Goal: Task Accomplishment & Management: Use online tool/utility

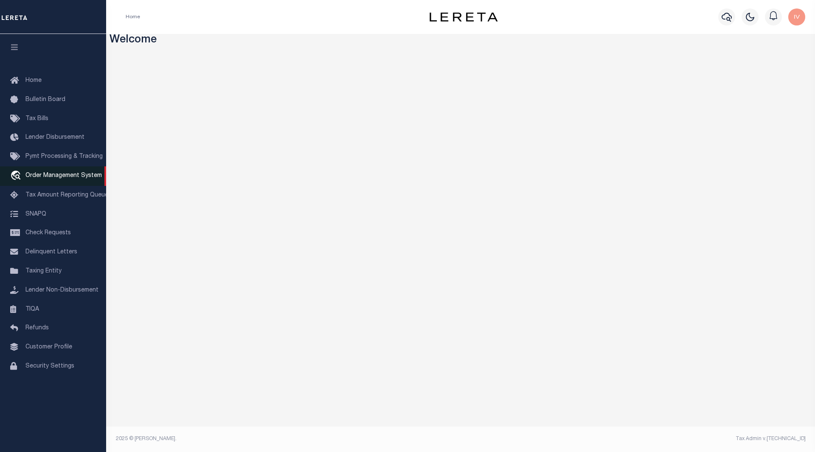
click at [43, 179] on span "Order Management System" at bounding box center [63, 176] width 76 height 6
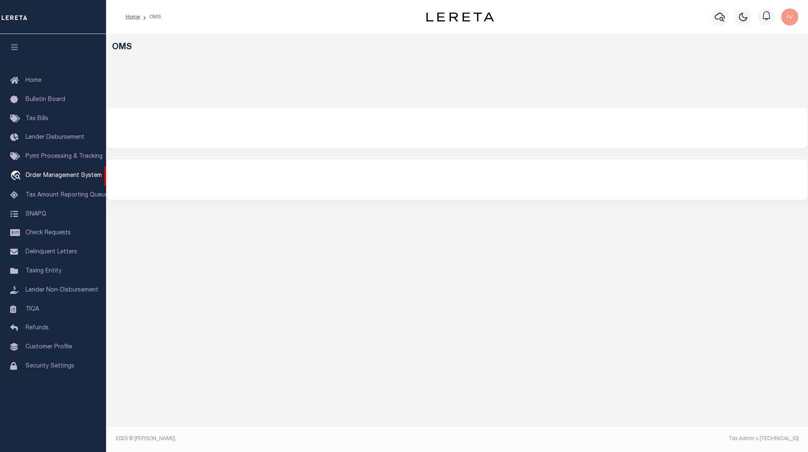
select select "200"
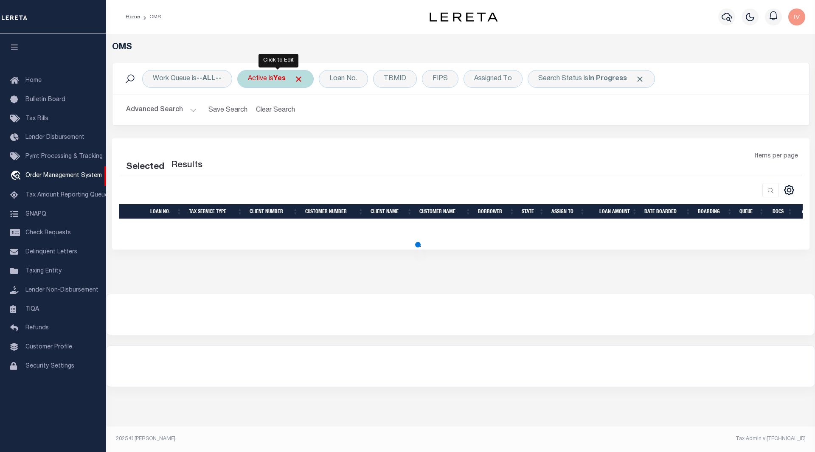
click at [277, 80] on b "Yes" at bounding box center [279, 79] width 12 height 7
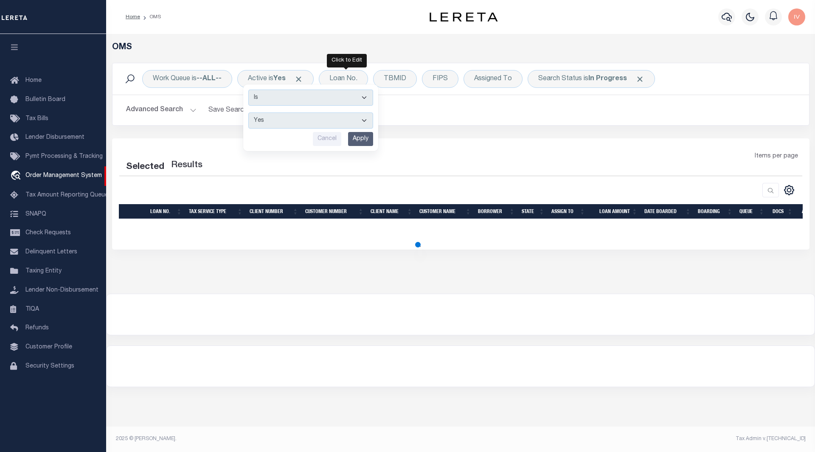
click at [350, 76] on div "Loan No." at bounding box center [343, 79] width 49 height 18
select select "200"
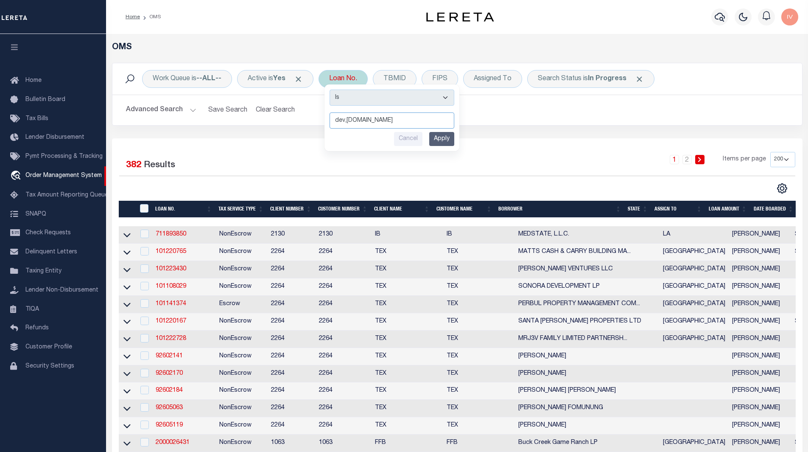
paste input "115598"
type input "115598"
click at [447, 134] on input "Apply" at bounding box center [441, 139] width 25 height 14
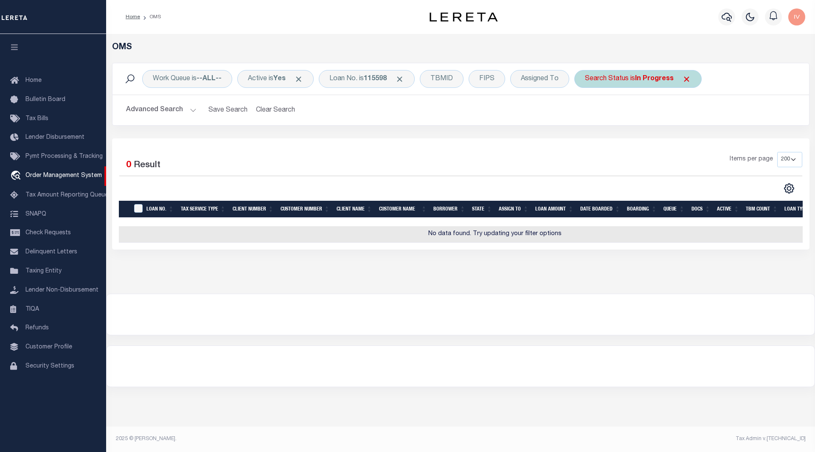
click at [688, 79] on span "Click to Remove" at bounding box center [686, 79] width 9 height 9
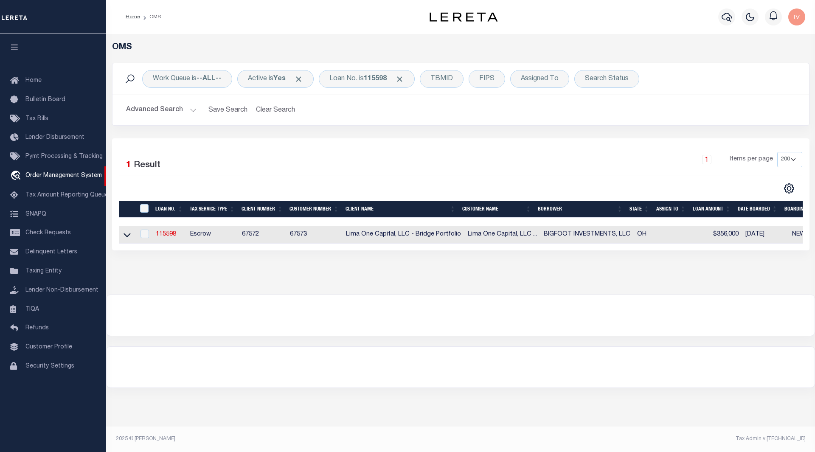
click at [180, 234] on td "115598" at bounding box center [169, 234] width 34 height 17
checkbox input "true"
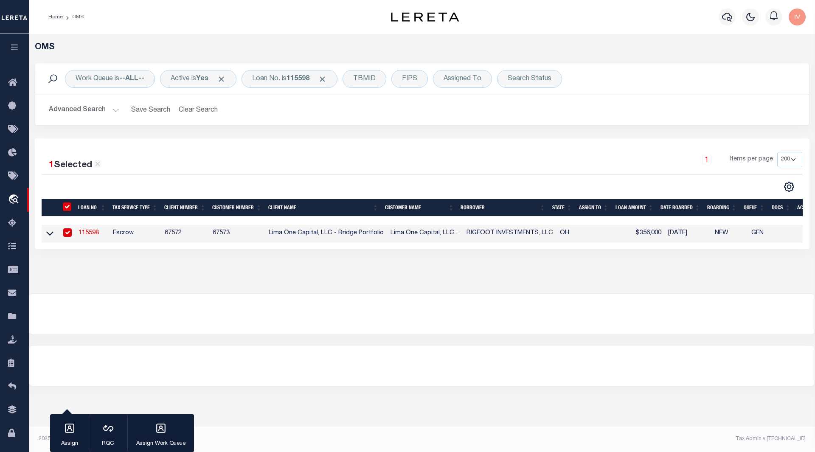
click at [169, 235] on td "67572" at bounding box center [185, 233] width 48 height 17
checkbox input "false"
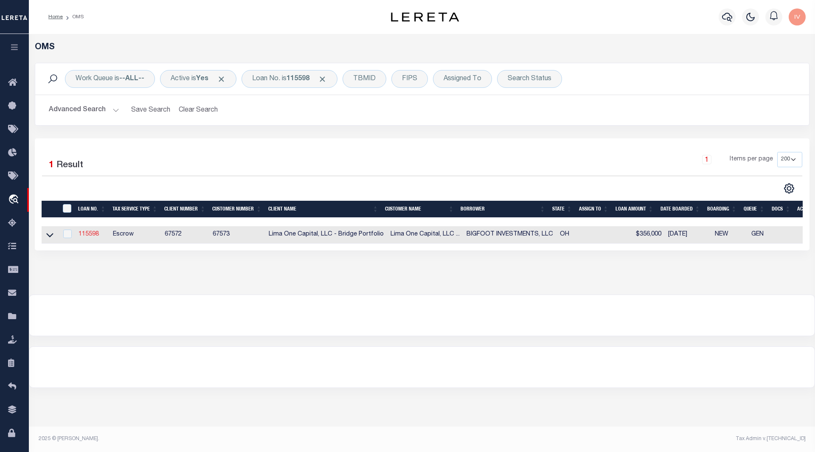
click at [83, 237] on link "115598" at bounding box center [88, 234] width 20 height 6
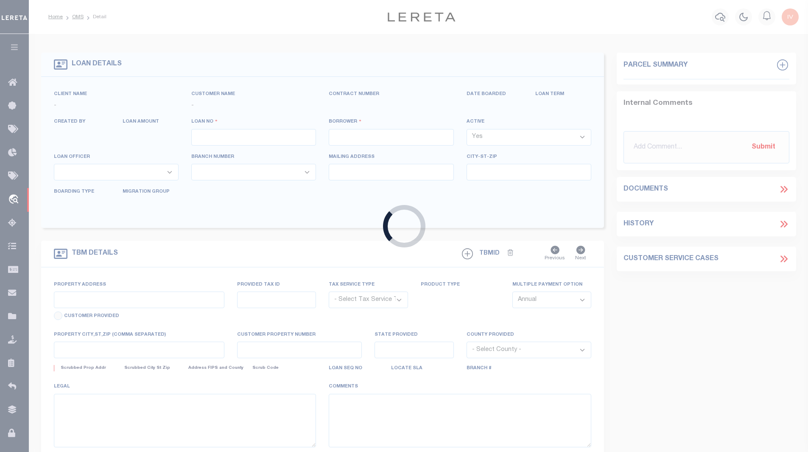
type input "115598"
type input "BIGFOOT INVESTMENTS, LLC"
select select
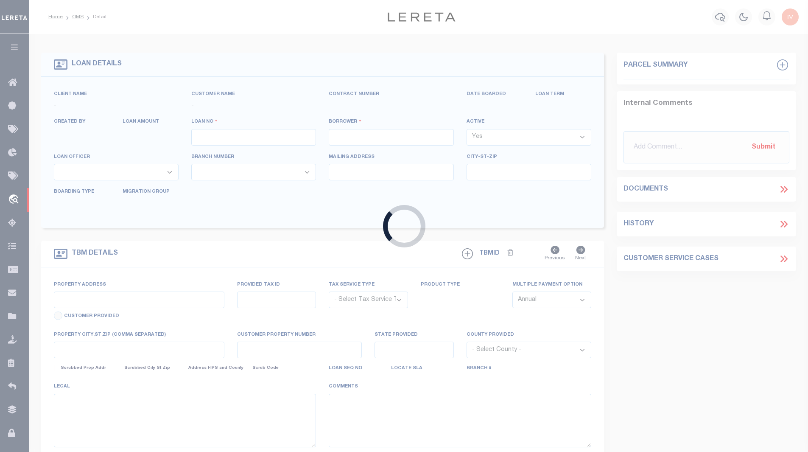
select select
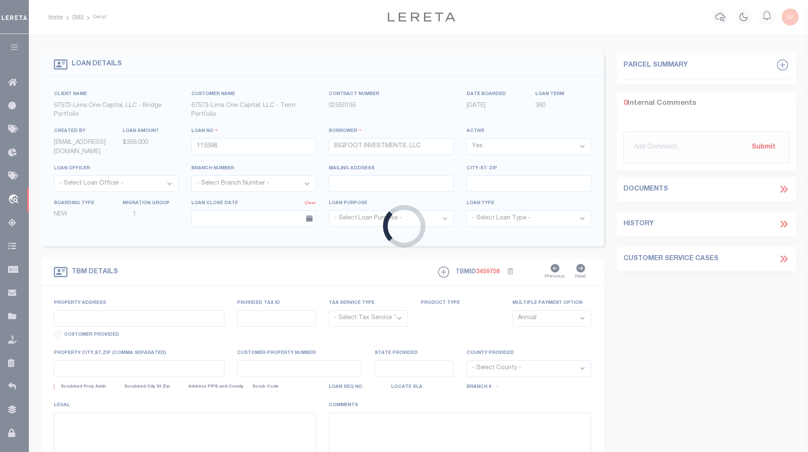
type input "3220 W 31ST STREET"
radio input "true"
select select "Escrow"
select select
type input "CLEVELAND OH 44109"
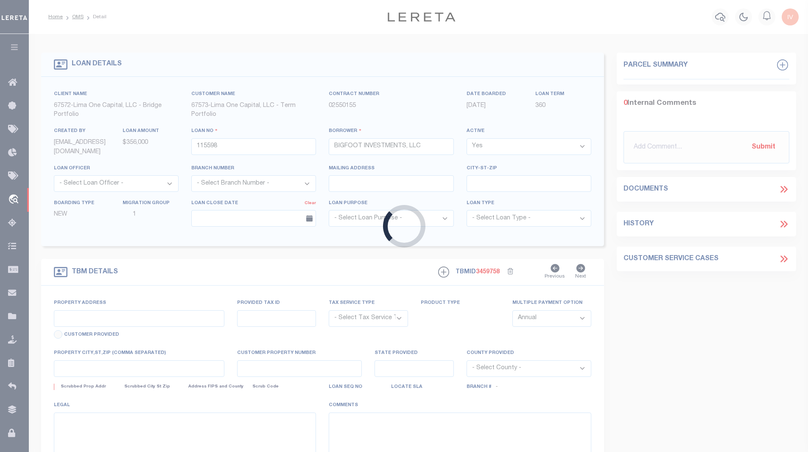
type input "115598-1"
type input "OH"
type textarea "COLLECTOR: ENTITY: PARCEL: 731134"
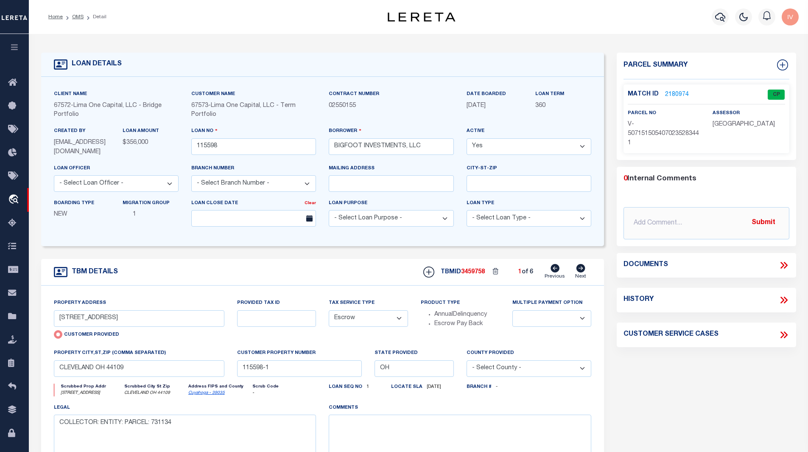
click at [87, 233] on div "Boarding Type NEW Migration Group 1" at bounding box center [116, 216] width 137 height 35
click at [683, 94] on link "2180974" at bounding box center [677, 94] width 24 height 9
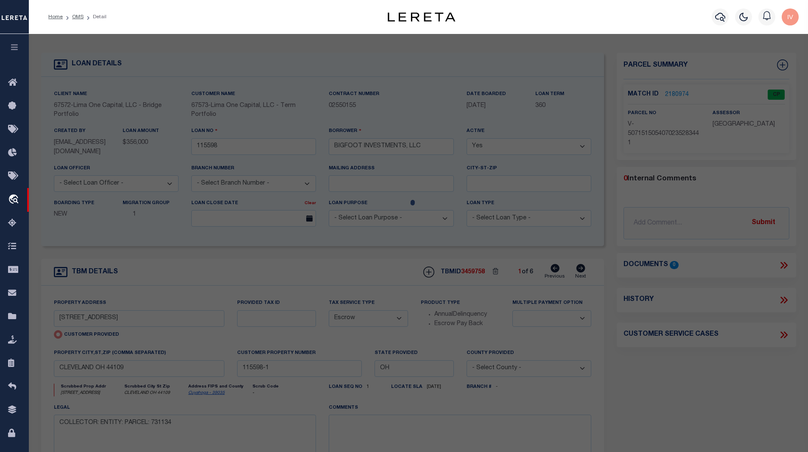
checkbox input "false"
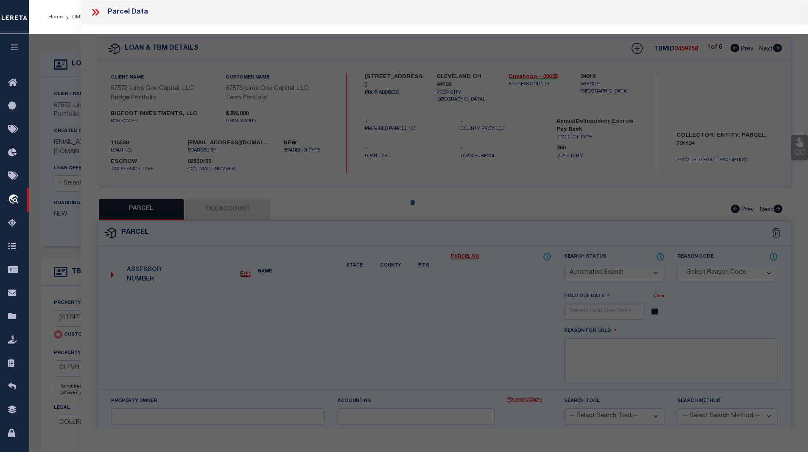
select select "CP"
select select "AGW"
select select
type input "3220 W 31ST STREET"
type input "CLEVELAND OH 44109"
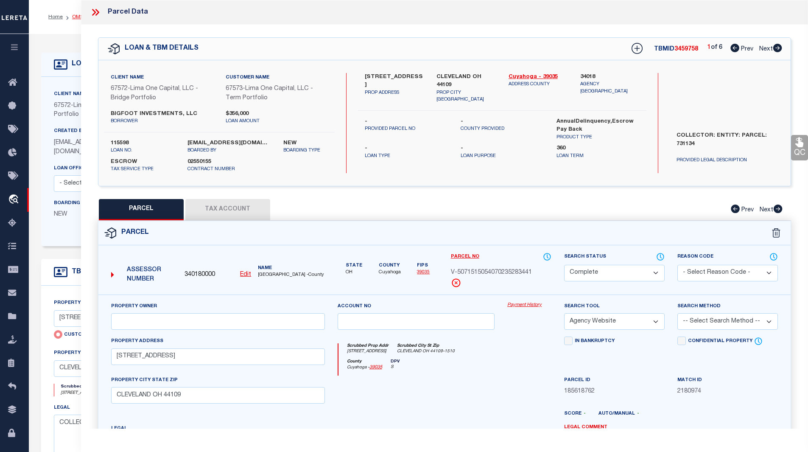
click at [79, 16] on link "OMS" at bounding box center [77, 16] width 11 height 5
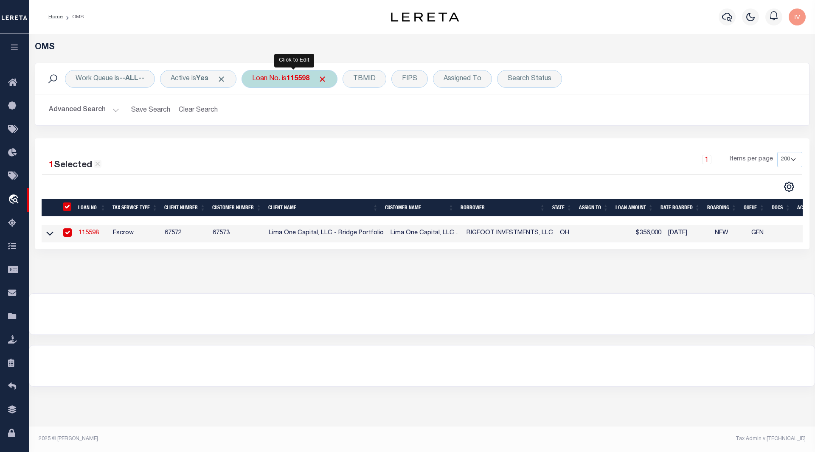
click at [295, 84] on div "Loan No. is 115598" at bounding box center [289, 79] width 96 height 18
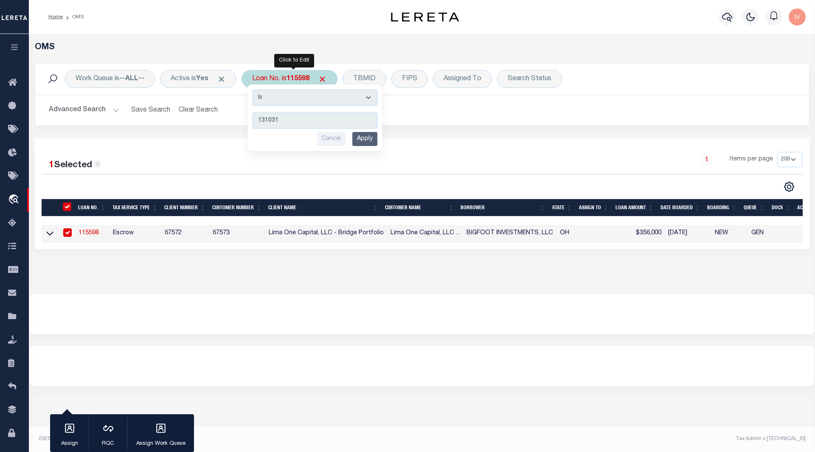
type input "131031"
click at [370, 144] on input "Apply" at bounding box center [364, 139] width 25 height 14
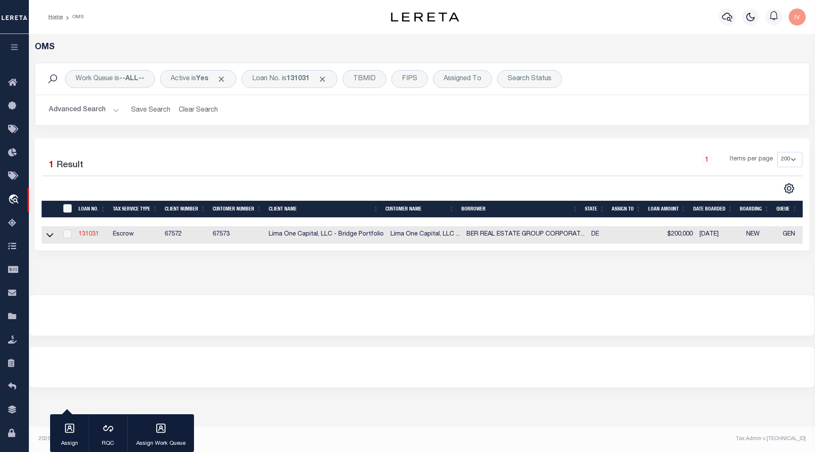
click at [89, 236] on link "131031" at bounding box center [88, 234] width 20 height 6
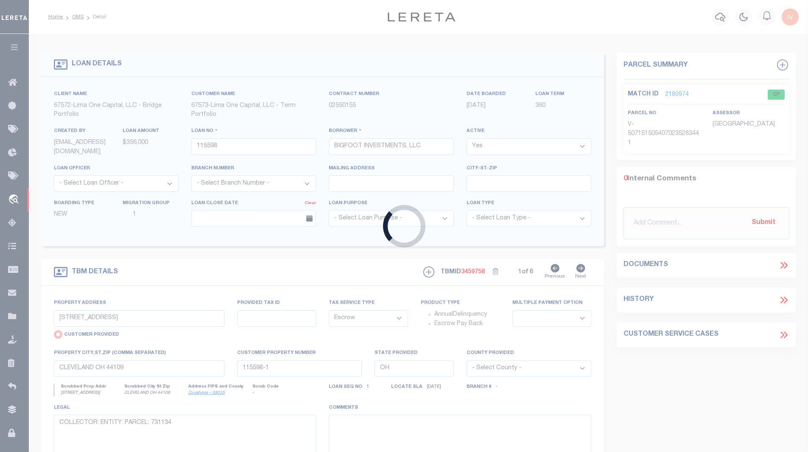
type input "131031"
type input "BER REAL ESTATE GROUP CORPORATION"
select select
type input "63 SAXTON ROAD"
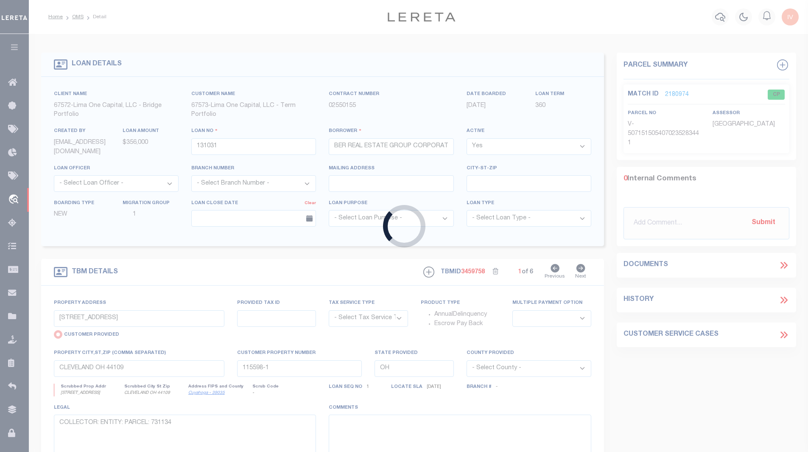
select select "Escrow"
select select
type input "DOVER DE 19901"
type input "131031-1"
type input "DE"
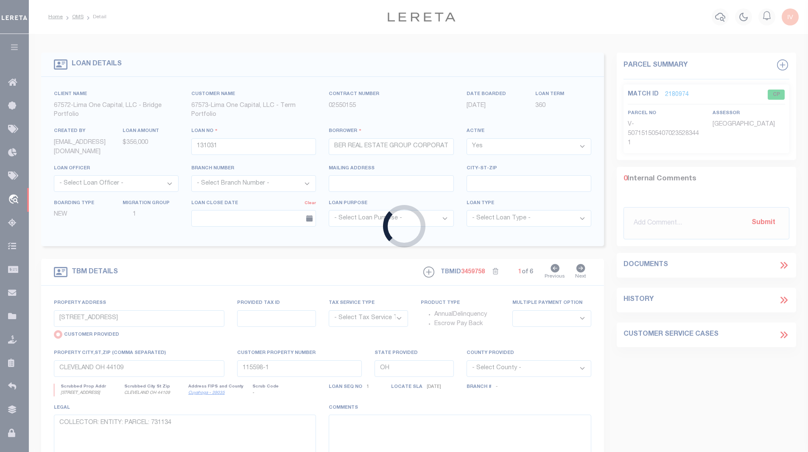
type textarea "COLLECTOR: ENTITY: PARCEL: 2"
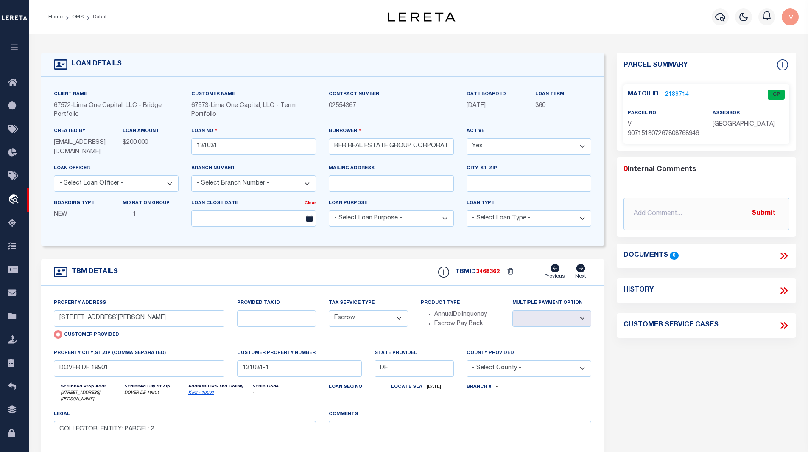
click at [672, 92] on link "2189714" at bounding box center [677, 94] width 24 height 9
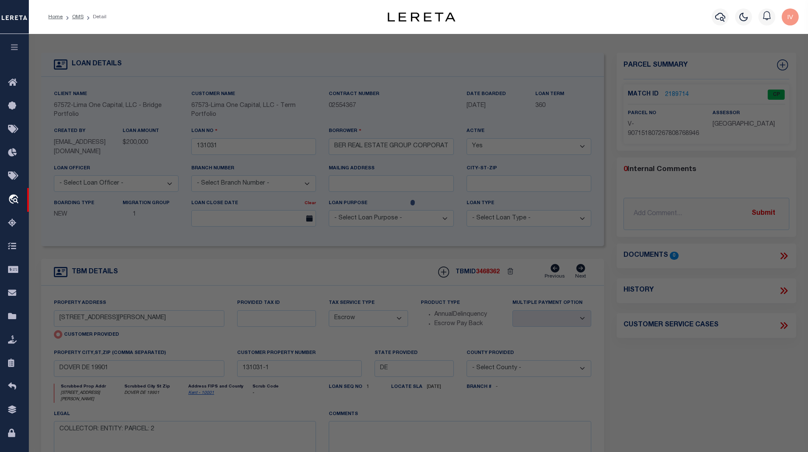
select select "AS"
select select
checkbox input "false"
select select "CP"
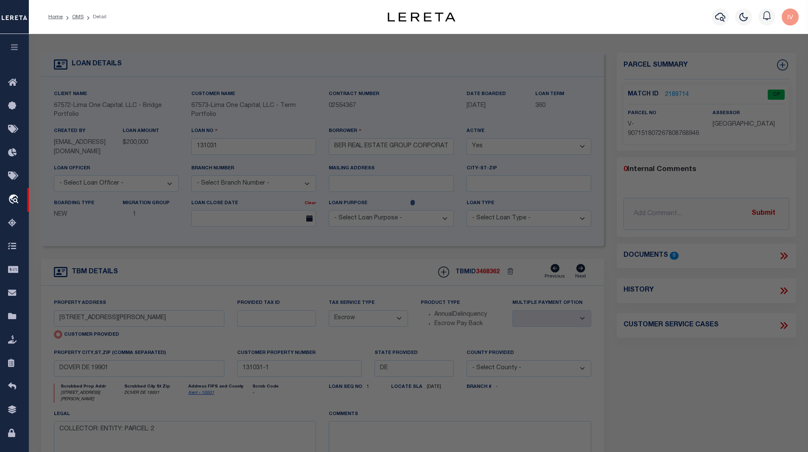
select select "AGW"
select select
type input "63 SAXTON ROAD"
type input "DOVER DE 19901"
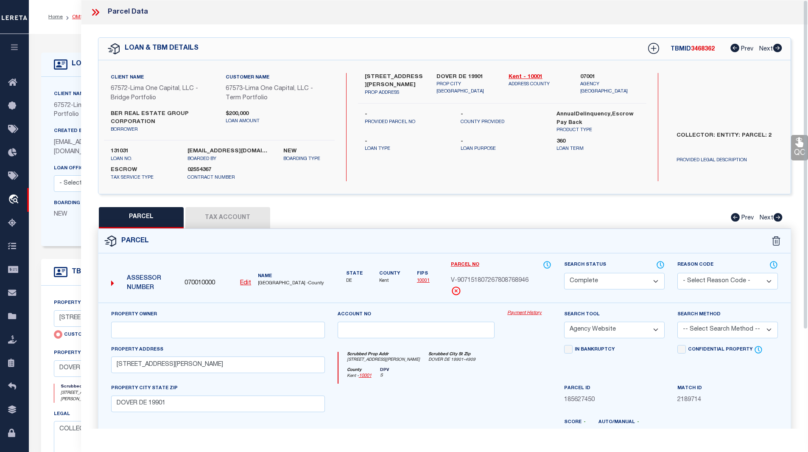
click at [72, 14] on link "OMS" at bounding box center [77, 16] width 11 height 5
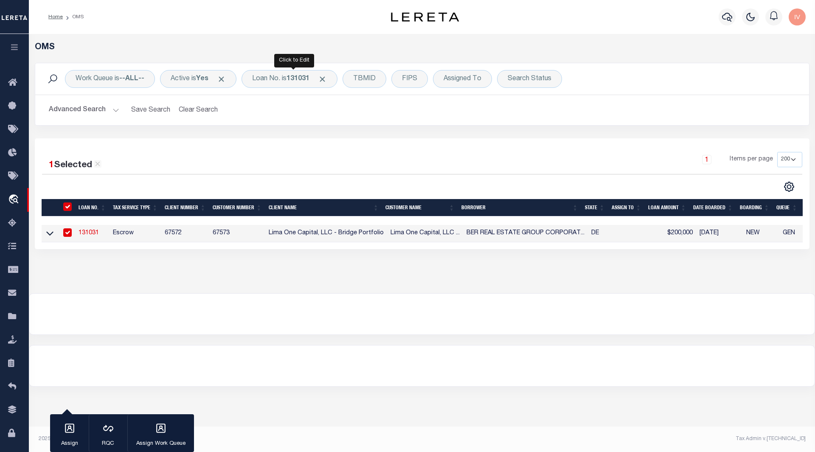
click at [287, 66] on div "Work Queue is --ALL-- Active is Yes Loan No. is 131031 TBMID FIPS Assigned To S…" at bounding box center [421, 78] width 773 height 31
click at [287, 74] on div "Loan No. is 131031" at bounding box center [289, 79] width 96 height 18
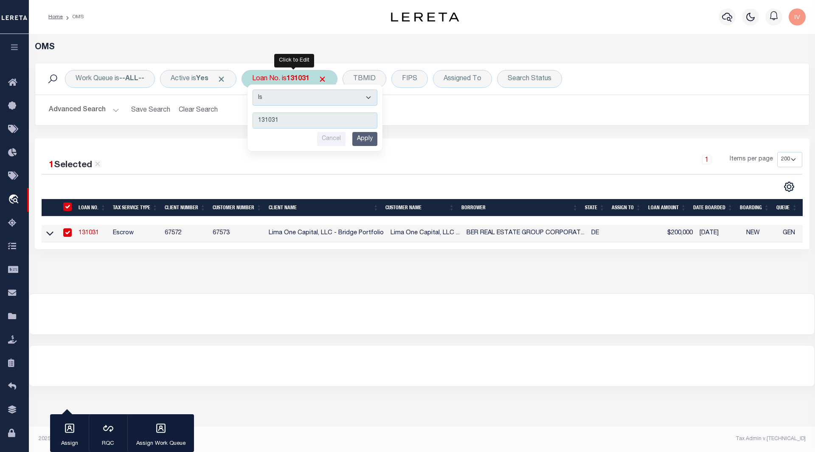
type input "109663"
click at [366, 134] on input "Apply" at bounding box center [364, 139] width 25 height 14
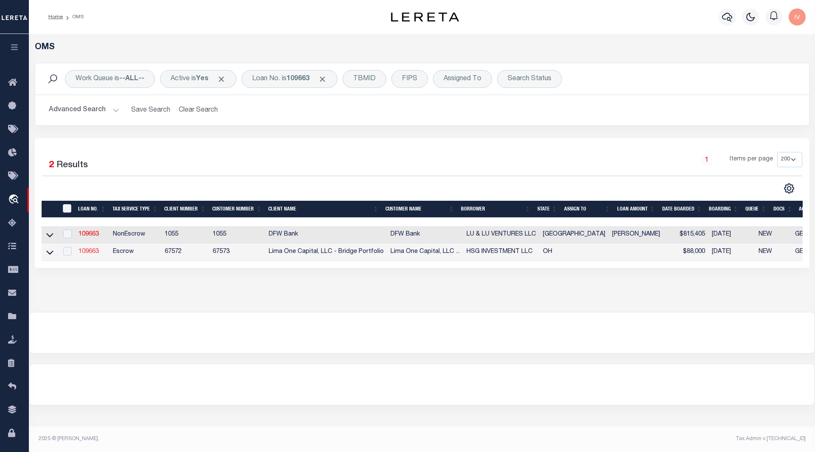
click at [84, 255] on link "109663" at bounding box center [88, 252] width 20 height 6
type input "109663"
type input "HSG INVESTMENT LLC"
select select
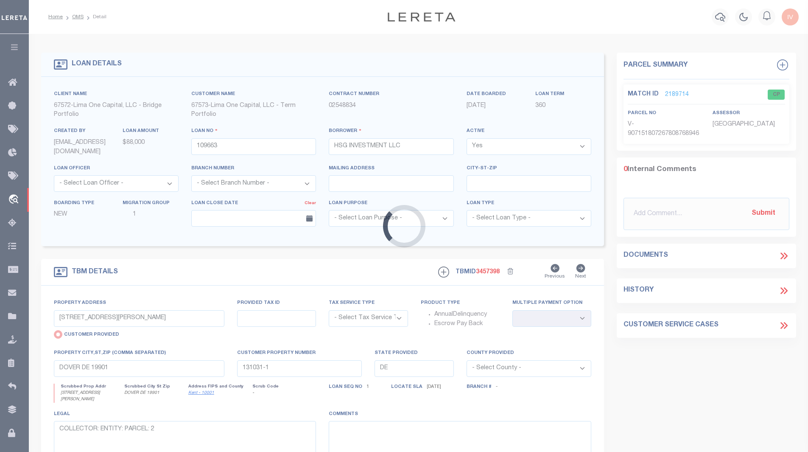
type input "[STREET_ADDRESS]"
select select "Escrow"
select select
type input "CLEVELAND OH 44102"
type input "109663-1"
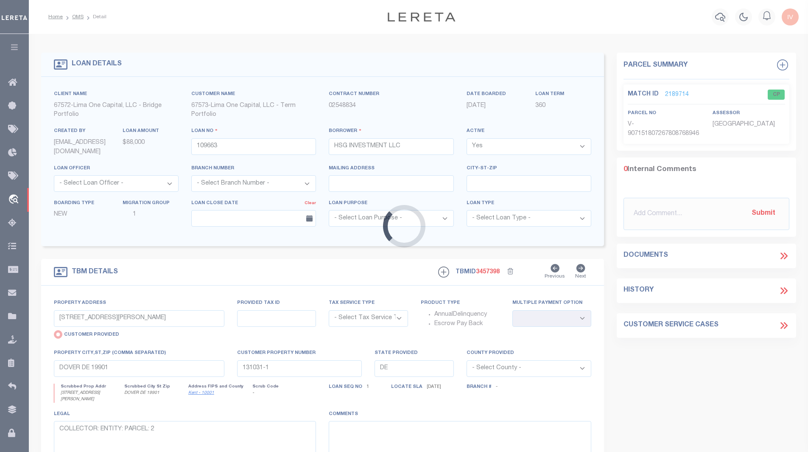
type input "OH"
type textarea "COLLECTOR: ENTITY: PARCEL: 5"
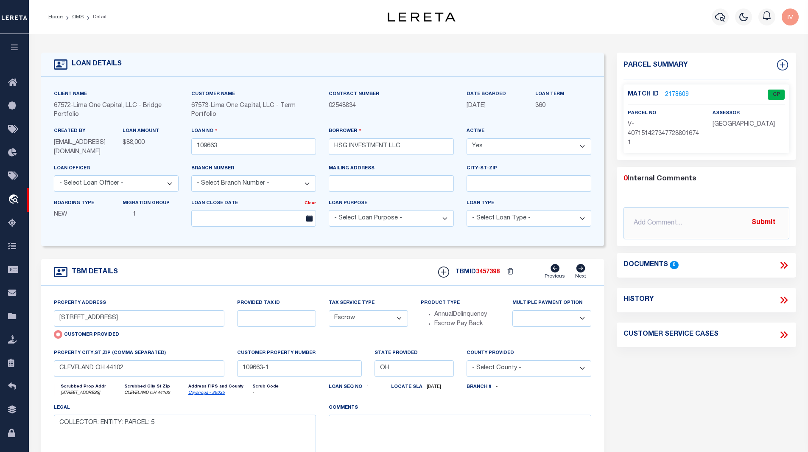
click at [679, 92] on link "2178609" at bounding box center [677, 94] width 24 height 9
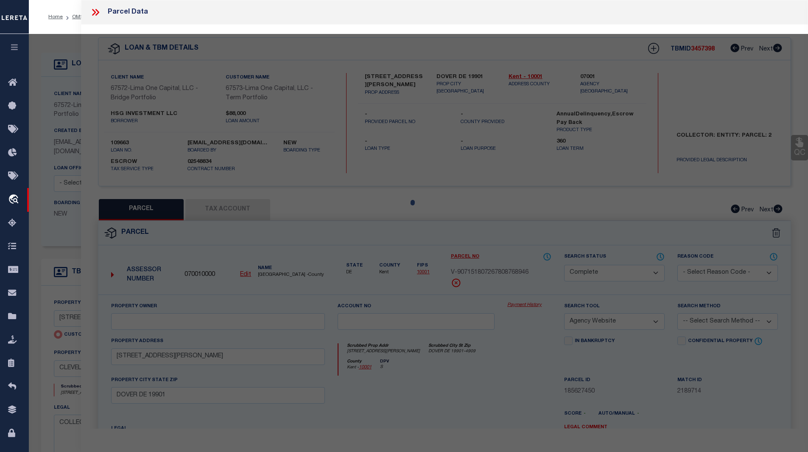
select select "AS"
select select
checkbox input "false"
select select "CP"
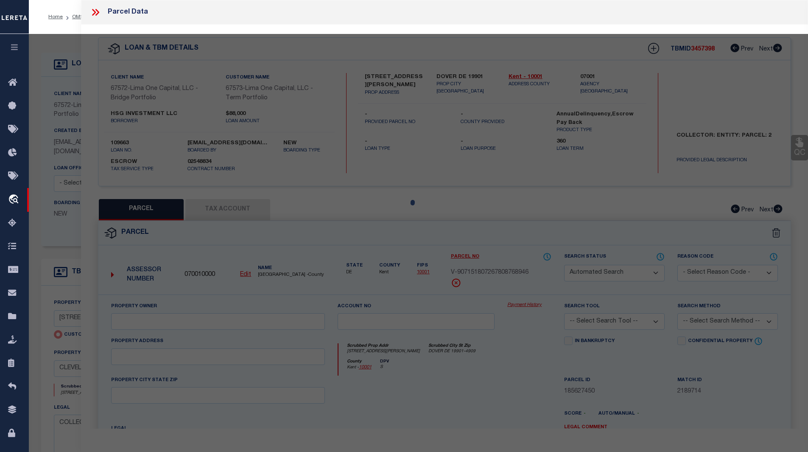
select select "AGW"
select select
type input "[STREET_ADDRESS]"
type input "CLEVELAND OH 44102"
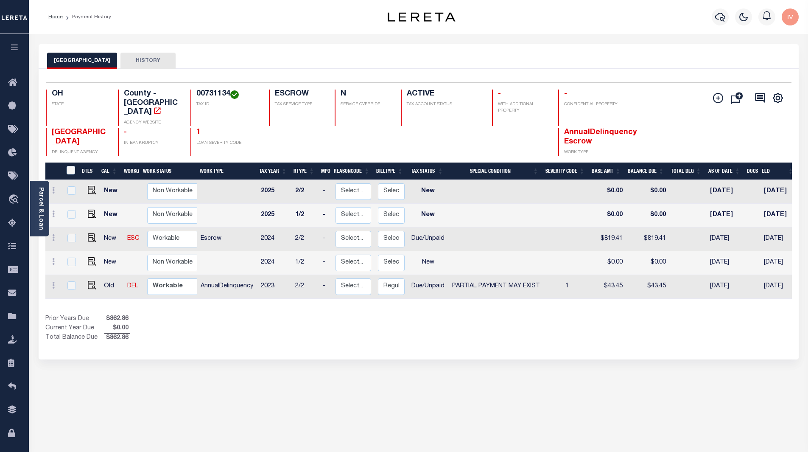
click at [207, 279] on td "AnnualDelinquency" at bounding box center [227, 287] width 60 height 24
checkbox input "true"
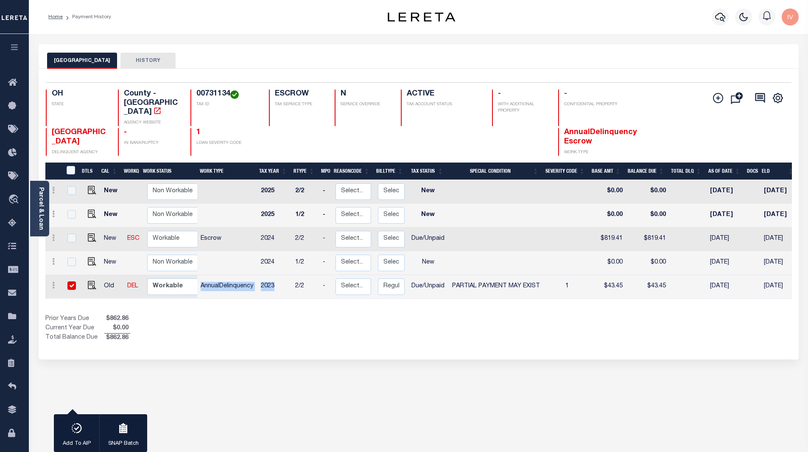
drag, startPoint x: 207, startPoint y: 279, endPoint x: 278, endPoint y: 278, distance: 70.9
click at [278, 278] on tr "Old DEL Non Workable Workable AnnualDelinquency 2023 2/2 - Select... Payment Re…" at bounding box center [496, 287] width 902 height 24
click at [281, 294] on div "DTLS CAL WorkQ Work Status Work Type Tax Year RType MPO ReasonCode BillType Tax…" at bounding box center [418, 252] width 747 height 180
click at [257, 299] on div "DTLS CAL WorkQ Work Status Work Type Tax Year RType MPO ReasonCode BillType Tax…" at bounding box center [418, 252] width 747 height 180
click at [342, 326] on div "Prior Years Due $862.86 Current Year Due $0.00 Total Balance Due $862.86" at bounding box center [231, 328] width 373 height 28
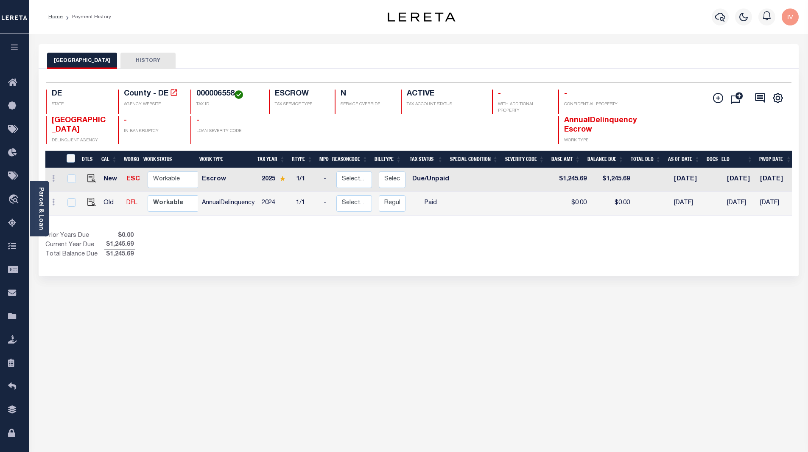
click at [300, 339] on div "KENT COUNTY HISTORY Selected 2 Results" at bounding box center [418, 283] width 773 height 479
drag, startPoint x: 199, startPoint y: 201, endPoint x: 490, endPoint y: 195, distance: 290.7
click at [490, 195] on tr "Old DEL Non Workable Workable AnnualDelinquency 2024 1/1 - Select... Payment Re…" at bounding box center [475, 204] width 860 height 24
click at [469, 266] on div "Selected 2 Results 1 Items per page 25 50 100 DE STATE TAX ID N" at bounding box center [419, 172] width 760 height 207
drag, startPoint x: 465, startPoint y: 212, endPoint x: 464, endPoint y: 207, distance: 5.7
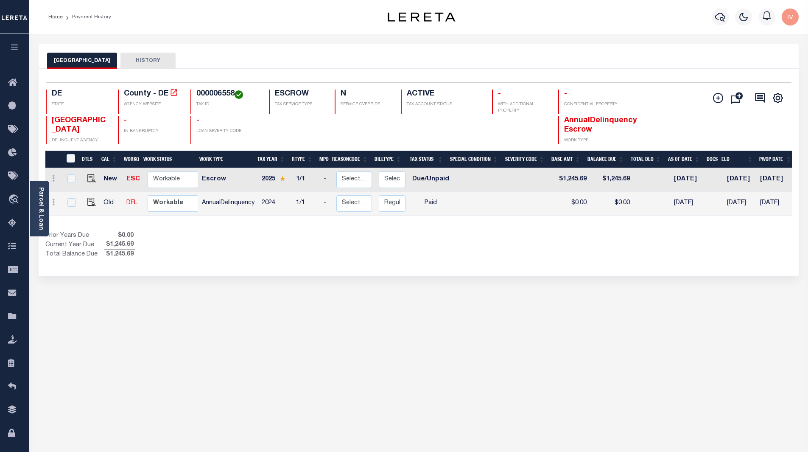
click at [465, 209] on td at bounding box center [480, 204] width 55 height 24
checkbox input "true"
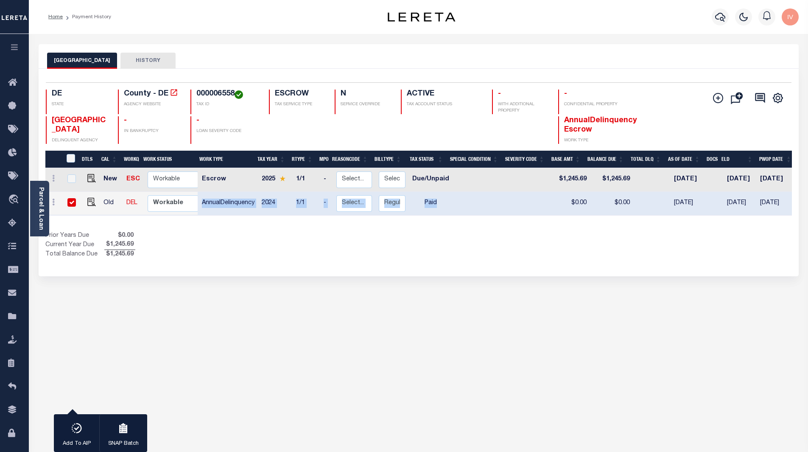
drag, startPoint x: 464, startPoint y: 207, endPoint x: 202, endPoint y: 206, distance: 262.2
click at [202, 206] on tr "Old DEL Non Workable Workable AnnualDelinquency 2024 1/1 - Select... Payment Re…" at bounding box center [475, 204] width 860 height 24
click at [208, 249] on div "Prior Years Due $0.00 Current Year Due $1,245.69 Total Balance Due $1,245.69" at bounding box center [231, 245] width 373 height 28
drag, startPoint x: 202, startPoint y: 202, endPoint x: 435, endPoint y: 201, distance: 233.3
click at [435, 201] on tr "Old DEL Non Workable Workable AnnualDelinquency 2024 1/1 - Select... Payment Re…" at bounding box center [475, 204] width 860 height 24
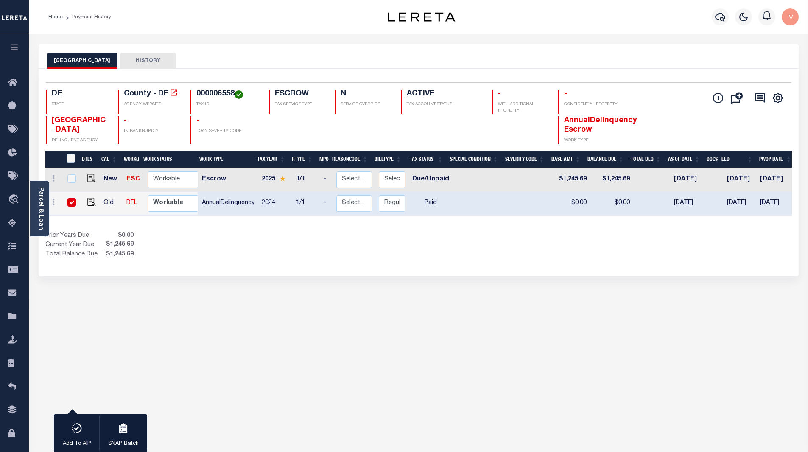
click at [292, 272] on div "1 Selected 2 Results 1 Items per page 25 50 100 DE STATE TAX ID" at bounding box center [419, 172] width 760 height 207
drag, startPoint x: 260, startPoint y: 204, endPoint x: 437, endPoint y: 204, distance: 177.3
click at [437, 204] on tr "Old DEL Non Workable Workable AnnualDelinquency 2024 1/1 - Select... Payment Re…" at bounding box center [475, 204] width 860 height 24
click at [424, 224] on div "DTLS CAL WorkQ Work Status Work Type Tax Year RType MPO ReasonCode BillType Tax…" at bounding box center [418, 205] width 747 height 109
drag, startPoint x: 687, startPoint y: 199, endPoint x: 245, endPoint y: 208, distance: 442.2
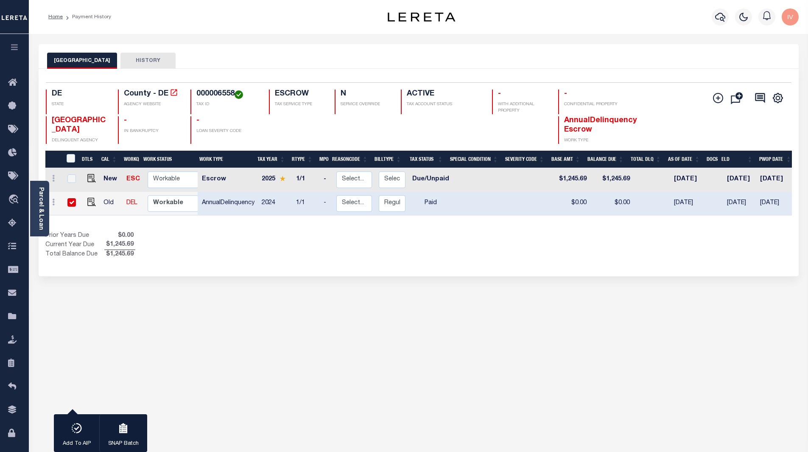
click at [245, 208] on tr "Old DEL Non Workable Workable AnnualDelinquency 2024 1/1 - Select... Payment Re…" at bounding box center [475, 204] width 860 height 24
click at [199, 240] on div "Prior Years Due $0.00 Current Year Due $1,245.69 Total Balance Due $1,245.69" at bounding box center [231, 245] width 373 height 28
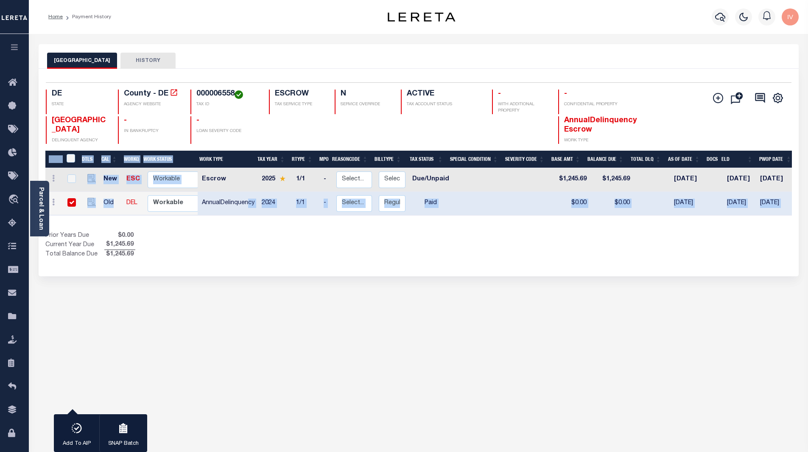
drag, startPoint x: 121, startPoint y: 204, endPoint x: 248, endPoint y: 205, distance: 126.9
click at [248, 205] on div "DTLS CAL WorkQ Work Status Work Type Tax Year RType MPO ReasonCode BillType Tax…" at bounding box center [418, 186] width 747 height 70
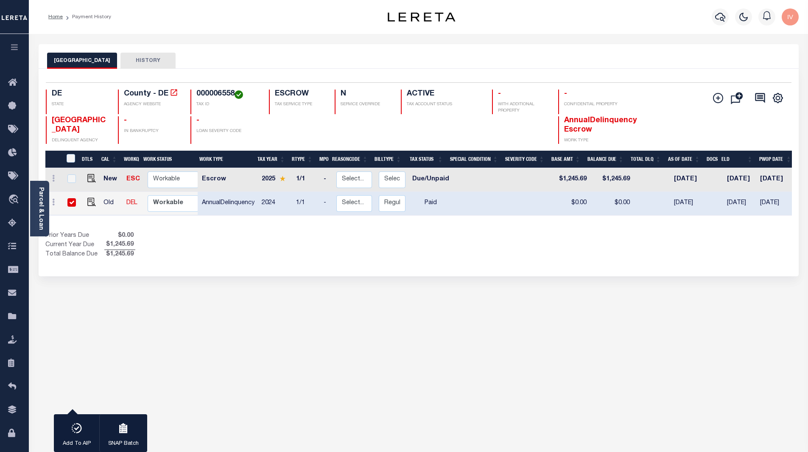
click at [237, 235] on div "Prior Years Due $0.00 Current Year Due $1,245.69 Total Balance Due $1,245.69" at bounding box center [231, 245] width 373 height 28
click at [103, 204] on td "Old" at bounding box center [111, 204] width 23 height 24
checkbox input "false"
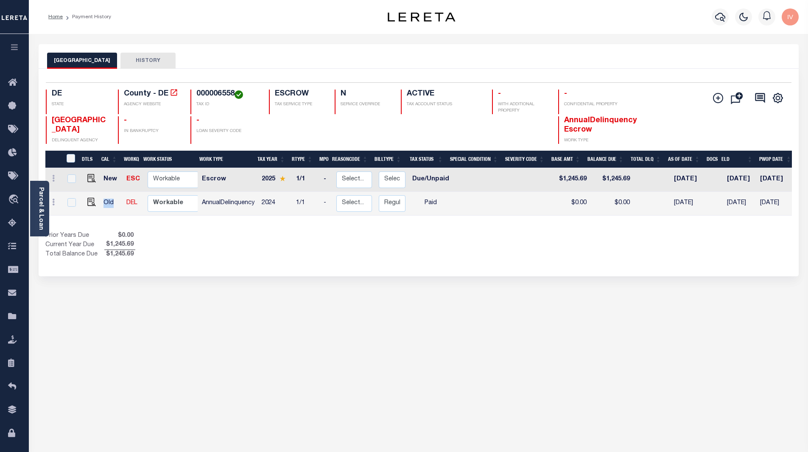
click at [103, 204] on td "Old" at bounding box center [111, 204] width 23 height 24
checkbox input "true"
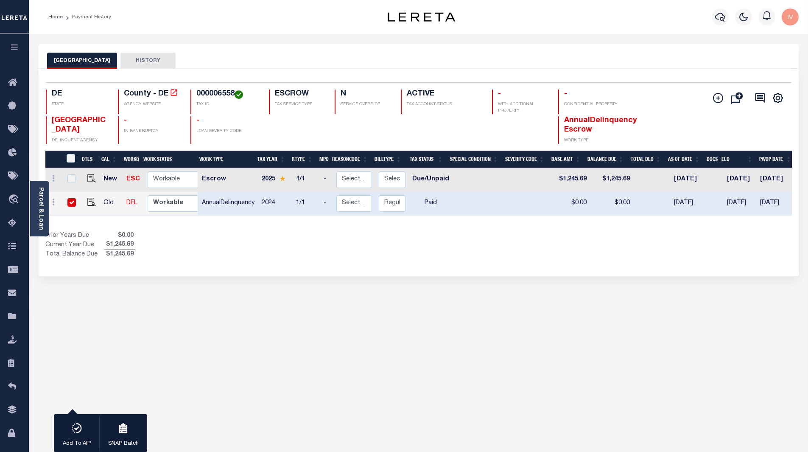
click at [306, 263] on div "1 Selected 2 Results 1 Items per page 25 50 100 DE STATE TAX ID" at bounding box center [419, 172] width 760 height 207
click at [215, 94] on h4 "000006558" at bounding box center [227, 94] width 62 height 9
copy h4 "000006558"
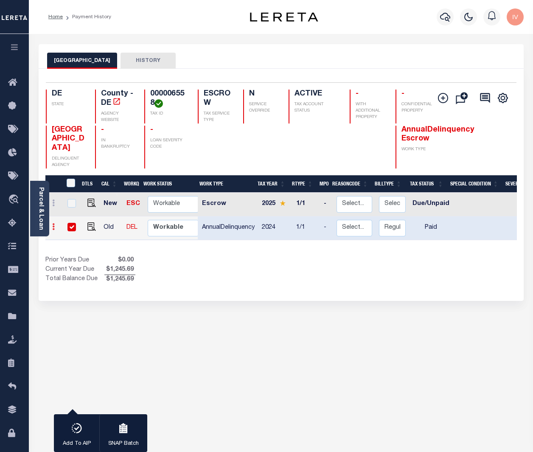
click at [55, 224] on link at bounding box center [53, 227] width 9 height 7
click at [101, 219] on img at bounding box center [104, 223] width 8 height 9
select select "PYD"
type input "$0.00"
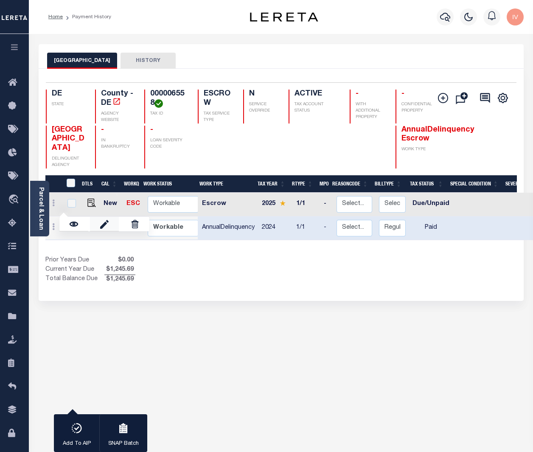
type input "09/11/2025"
type input "$0.00"
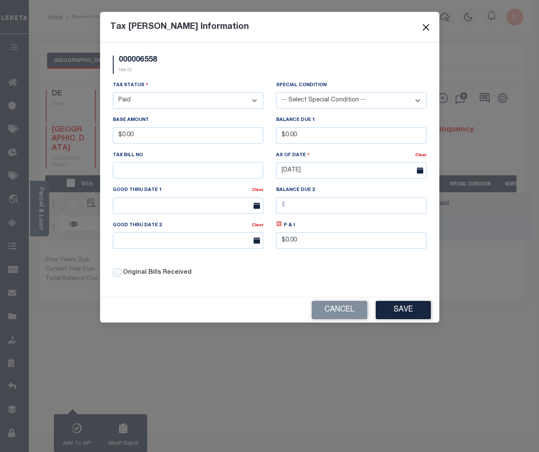
click at [426, 27] on button "Close" at bounding box center [425, 27] width 11 height 11
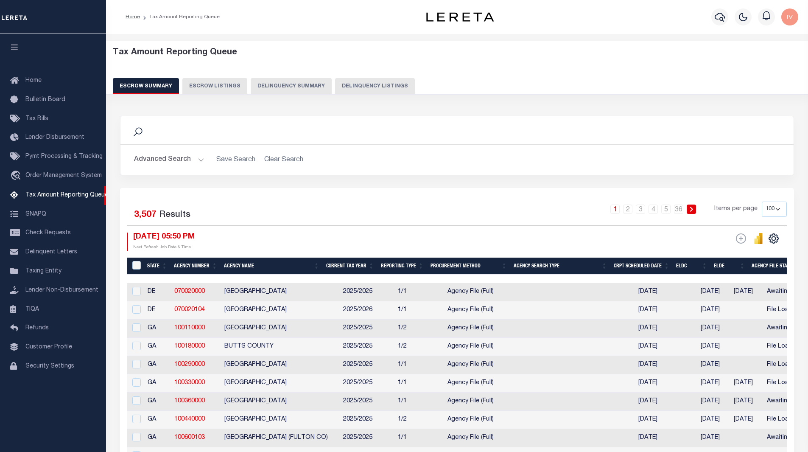
select select "100"
click at [343, 87] on button "Delinquency Listings" at bounding box center [375, 86] width 80 height 16
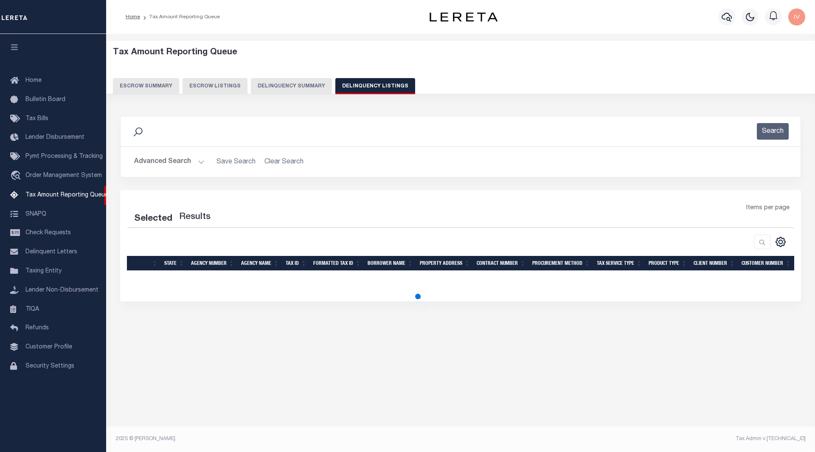
click at [198, 159] on button "Advanced Search" at bounding box center [169, 162] width 70 height 17
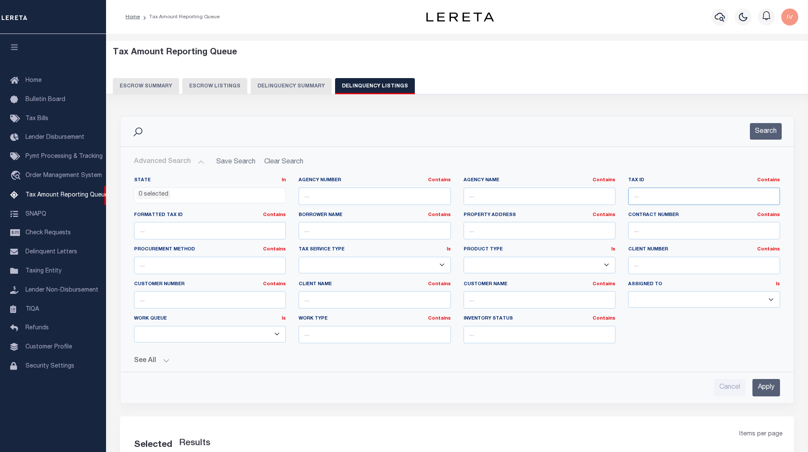
click at [657, 195] on input "text" at bounding box center [704, 196] width 152 height 17
paste input "000006558"
type input "000006558"
click at [759, 137] on button "Search" at bounding box center [766, 131] width 32 height 17
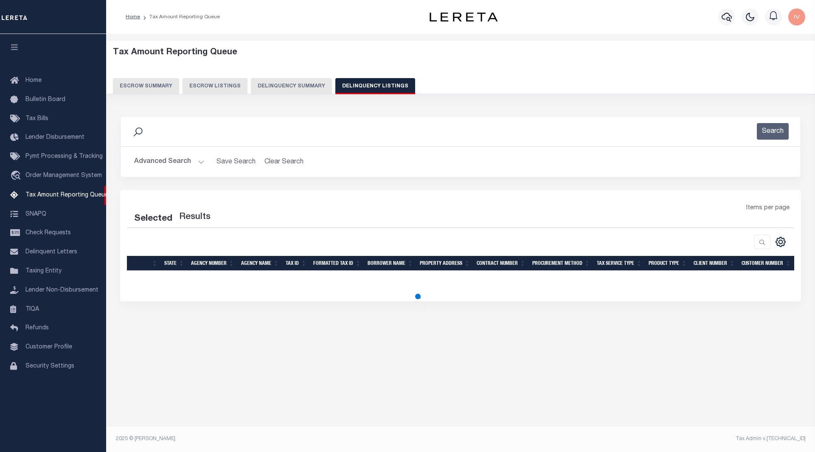
select select "100"
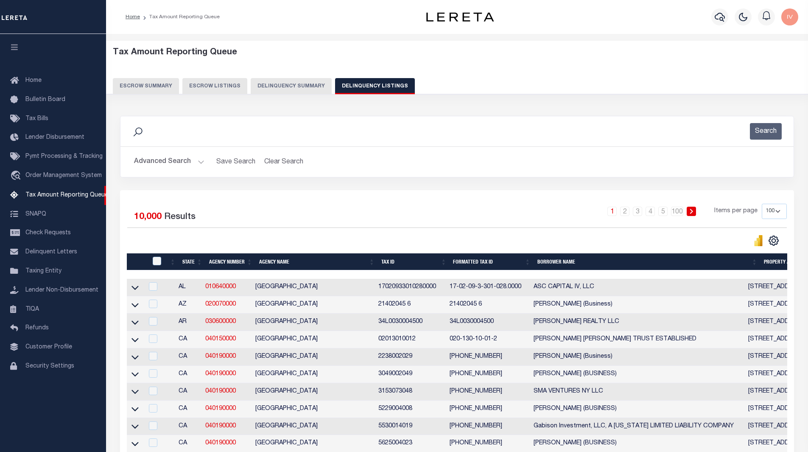
click at [191, 161] on button "Advanced Search" at bounding box center [169, 162] width 70 height 17
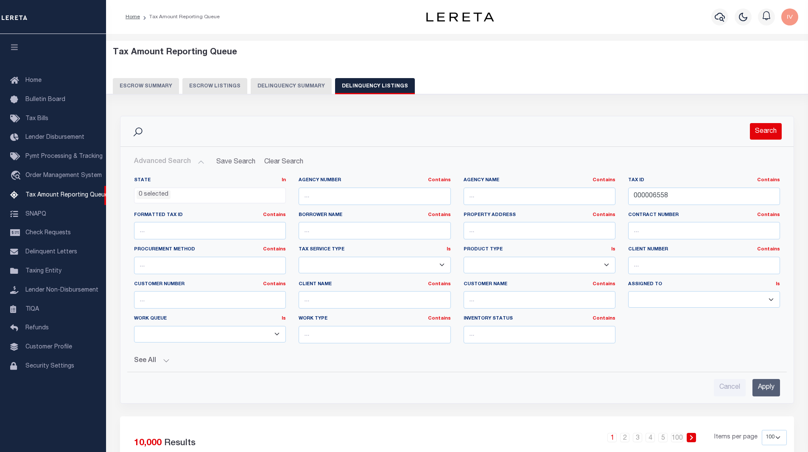
click at [767, 139] on div "Search" at bounding box center [456, 131] width 673 height 30
click at [765, 132] on button "Search" at bounding box center [766, 131] width 32 height 17
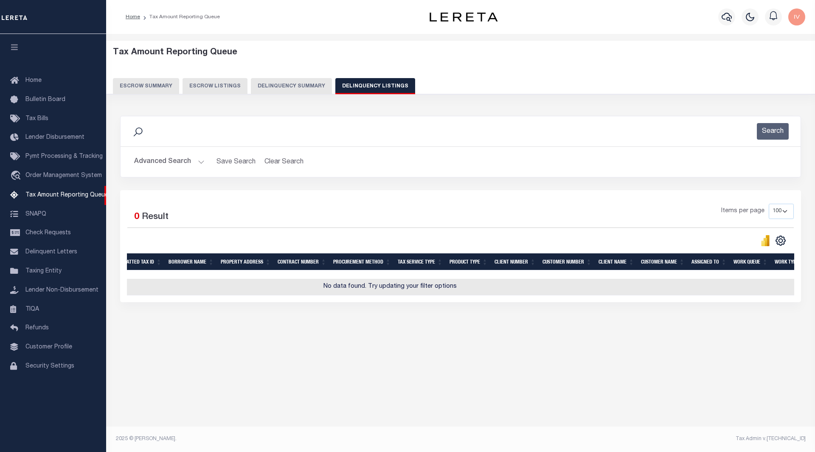
scroll to position [0, 224]
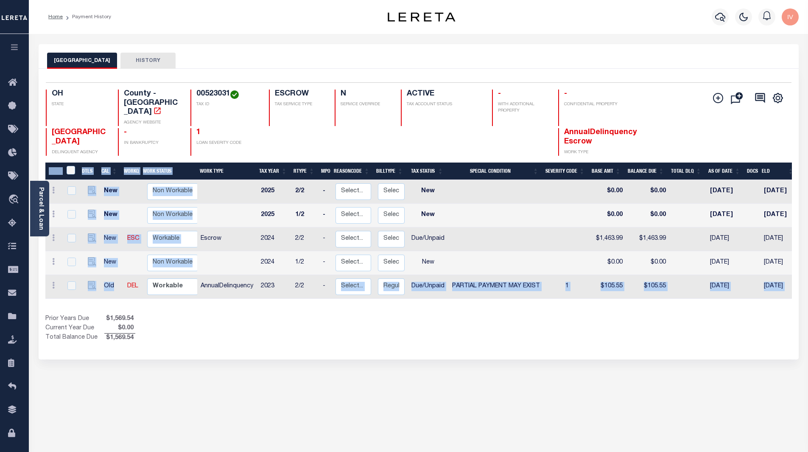
scroll to position [1, 0]
drag, startPoint x: 115, startPoint y: 274, endPoint x: 419, endPoint y: 300, distance: 305.3
click at [406, 282] on div "DTLS CAL WorkQ Work Status Work Type Tax Year RType MPO ReasonCode BillType Tax…" at bounding box center [418, 233] width 747 height 142
click at [434, 314] on div "Show Tax Lines before Bill Release Date Prior Years Due $1,569.54 Current Year …" at bounding box center [418, 328] width 747 height 28
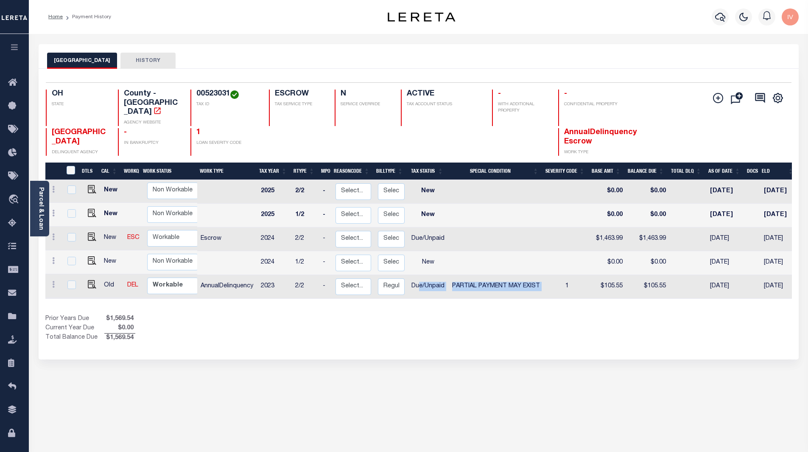
drag, startPoint x: 419, startPoint y: 280, endPoint x: 556, endPoint y: 281, distance: 137.0
click at [556, 281] on tr "Old DEL Non Workable Workable AnnualDelinquency 2023 2/2 - Select... Payment Re…" at bounding box center [496, 287] width 902 height 24
click at [501, 339] on div "Selected 5 Results 1 Items per page 25 50 100 OH STATE TAX ID N" at bounding box center [419, 214] width 760 height 291
drag, startPoint x: 199, startPoint y: 277, endPoint x: 666, endPoint y: 272, distance: 467.1
click at [666, 275] on tr "Old DEL Non Workable Workable AnnualDelinquency 2023 2/2 - Select... Payment Re…" at bounding box center [496, 287] width 902 height 24
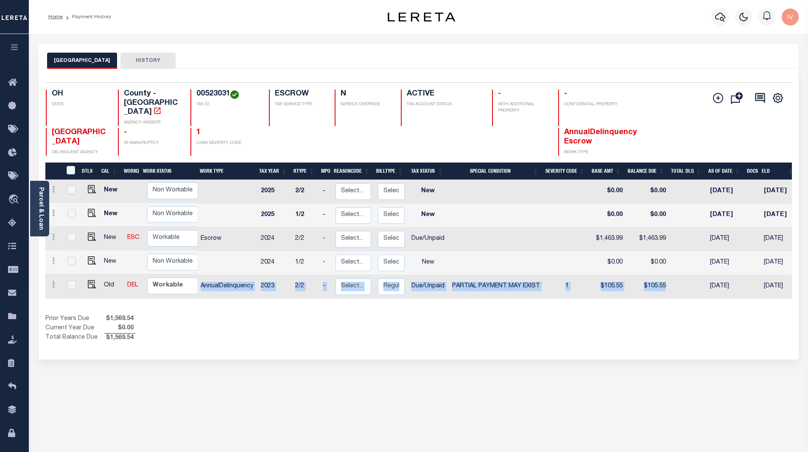
click at [624, 275] on td "$105.55" at bounding box center [608, 287] width 36 height 24
checkbox input "true"
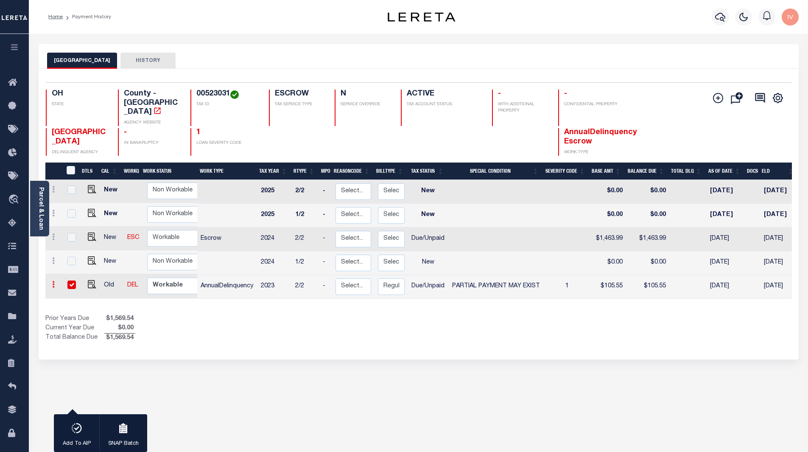
click at [54, 281] on icon at bounding box center [53, 284] width 3 height 7
click at [77, 260] on link at bounding box center [73, 267] width 29 height 14
select select "DUE"
select select "15"
type input "$105.55"
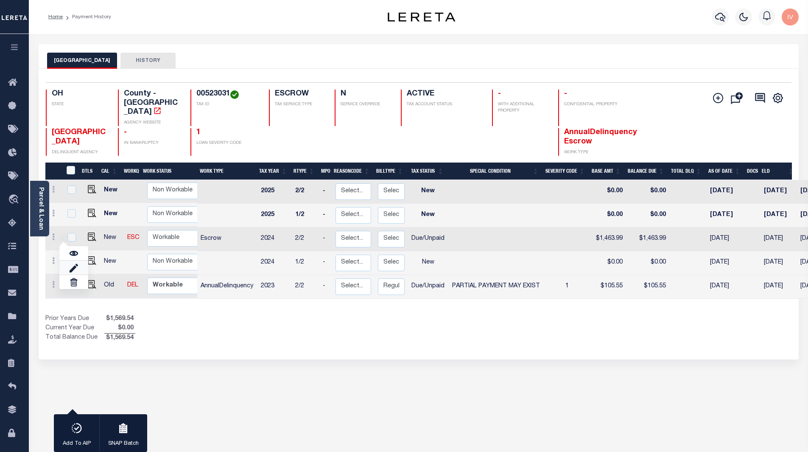
type input "$105.55"
type input "09/11/2025"
type input "$0.00"
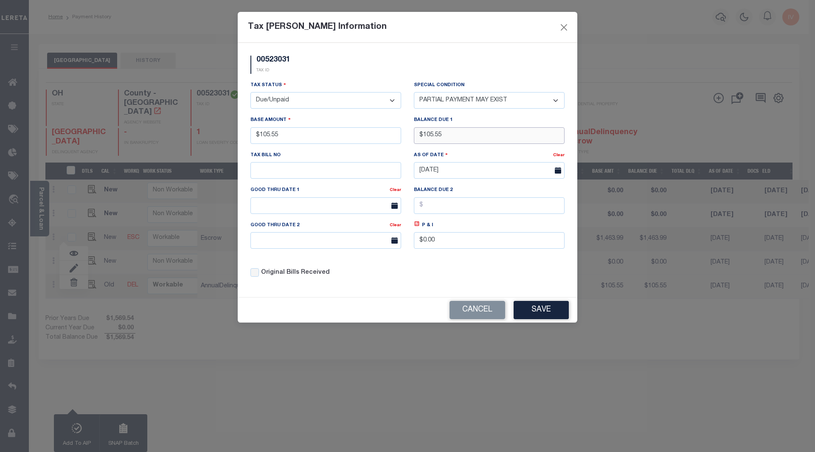
click at [482, 133] on input "$105.55" at bounding box center [489, 135] width 151 height 17
type input "$2,000.00"
click at [339, 137] on input "$105.55" at bounding box center [325, 135] width 151 height 17
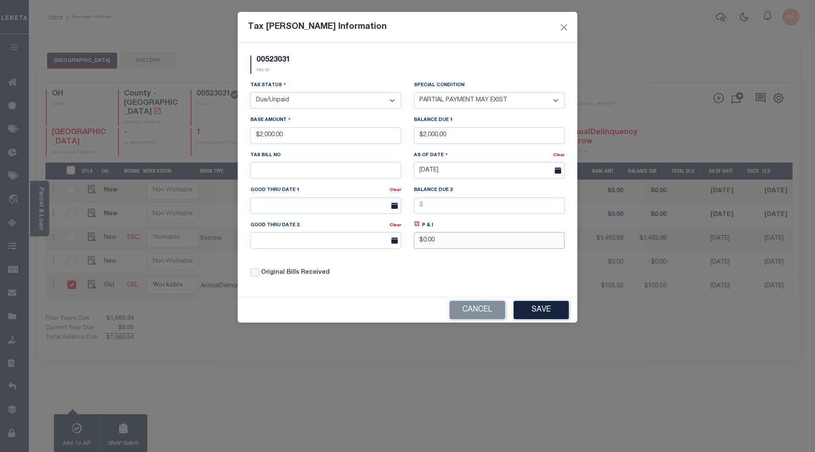
click at [490, 243] on input "$0.00" at bounding box center [489, 240] width 151 height 17
click at [505, 271] on div "Tax Status - Select Status - Open Due/Unpaid Paid Incomplete No Tax Due Interna…" at bounding box center [407, 183] width 327 height 204
click at [543, 304] on button "Save" at bounding box center [540, 310] width 55 height 18
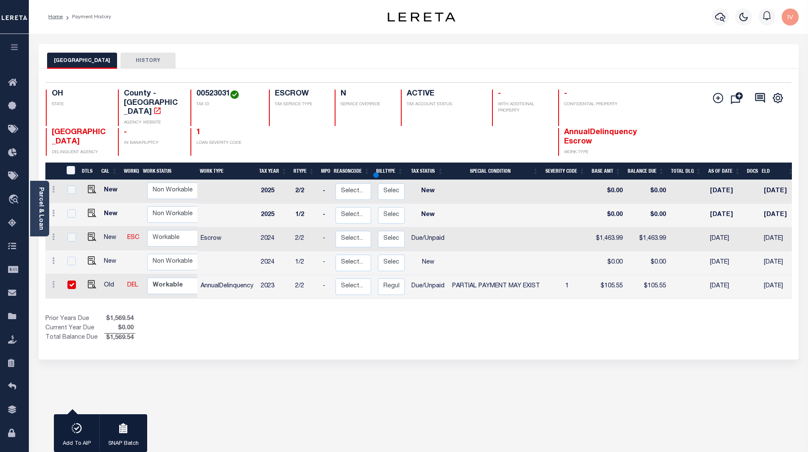
scroll to position [0, 0]
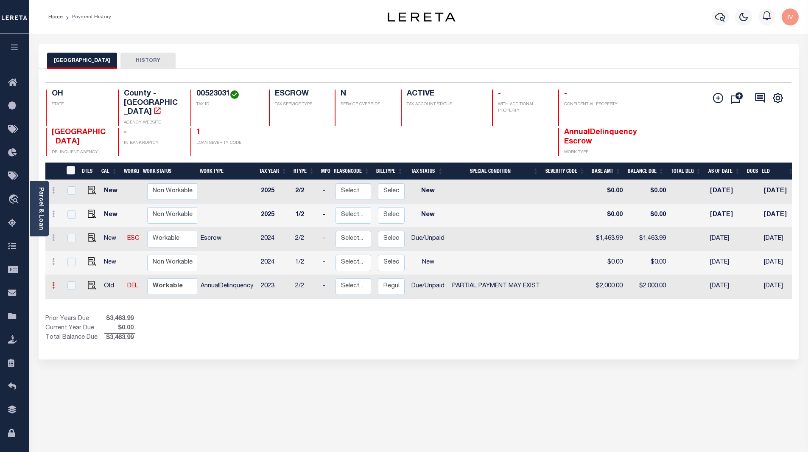
click at [51, 283] on link at bounding box center [53, 286] width 9 height 7
click at [75, 264] on img at bounding box center [74, 268] width 8 height 9
type input "$2,000.00"
type input "$0.00"
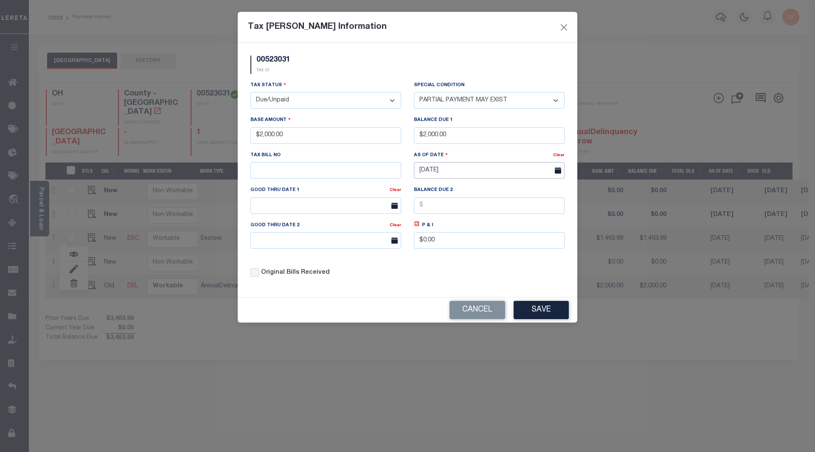
click at [453, 170] on input "09/11/2025" at bounding box center [489, 170] width 151 height 17
click at [463, 166] on input "09/11/2025" at bounding box center [489, 170] width 151 height 17
click at [448, 232] on span "8" at bounding box center [441, 235] width 17 height 17
type input "09/08/2025"
click at [536, 311] on button "Save" at bounding box center [540, 310] width 55 height 18
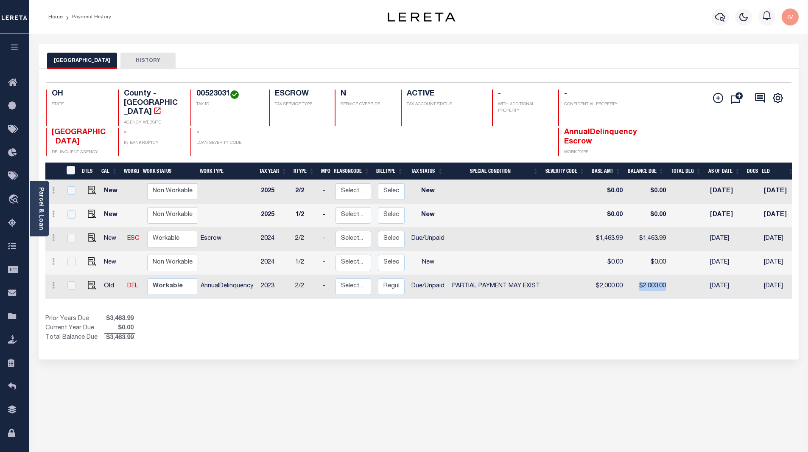
drag, startPoint x: 666, startPoint y: 278, endPoint x: 626, endPoint y: 271, distance: 40.9
click at [626, 275] on td "$2,000.00" at bounding box center [647, 287] width 43 height 24
checkbox input "true"
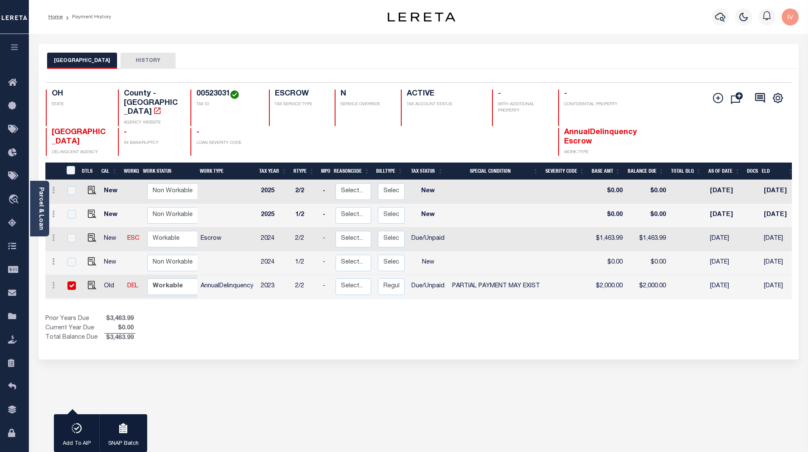
click at [448, 356] on div "CUYAHOGA COUNTY HISTORY 1 Selected 5 1" at bounding box center [418, 283] width 773 height 479
drag, startPoint x: 447, startPoint y: 271, endPoint x: 543, endPoint y: 275, distance: 96.4
click at [543, 275] on tr "Old DEL Non Workable Workable AnnualDelinquency 2023 2/2 - Select... Payment Re…" at bounding box center [496, 287] width 902 height 24
click at [531, 349] on div "CUYAHOGA COUNTY HISTORY 1 Selected 5 1" at bounding box center [418, 283] width 773 height 479
drag, startPoint x: 539, startPoint y: 274, endPoint x: 450, endPoint y: 270, distance: 89.2
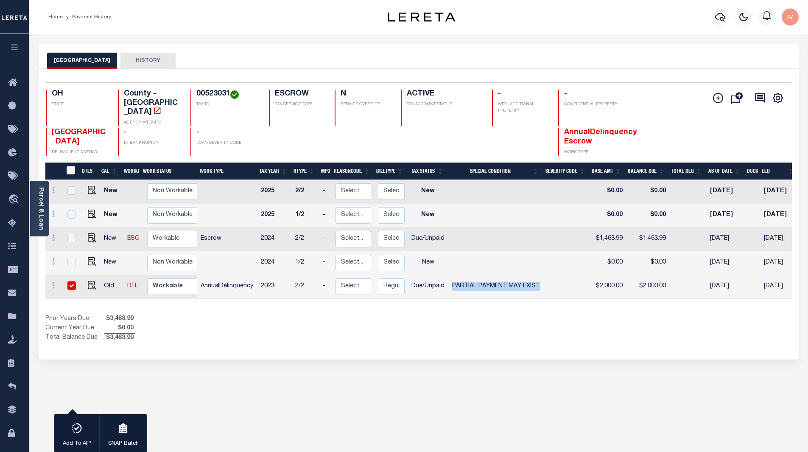
click at [450, 275] on td "PARTIAL PAYMENT MAY EXIST" at bounding box center [496, 287] width 96 height 24
checkbox input "false"
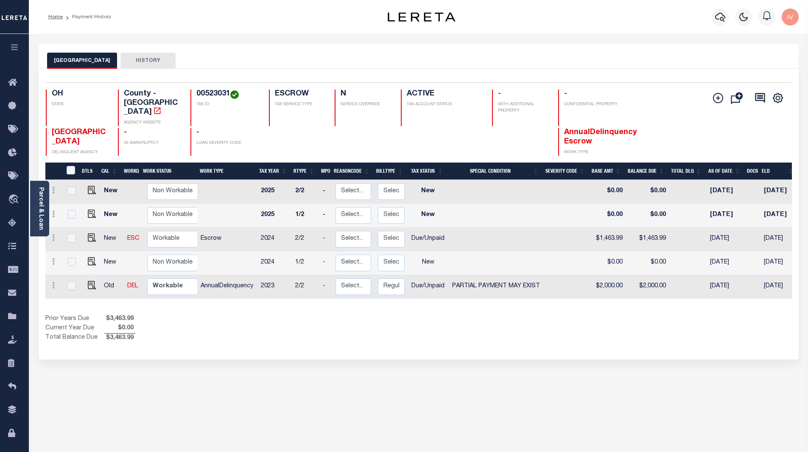
click at [434, 322] on div "Show Tax Lines before Bill Release Date Prior Years Due $3,463.99 Current Year …" at bounding box center [418, 328] width 747 height 28
drag, startPoint x: 671, startPoint y: 272, endPoint x: 636, endPoint y: 274, distance: 34.4
click at [636, 275] on tr "Old DEL Non Workable Workable AnnualDelinquency 2023 2/2 - Select... Payment Re…" at bounding box center [496, 287] width 902 height 24
click at [640, 324] on div "Show Tax Lines before Bill Release Date Prior Years Due $1,569.54 Current Year …" at bounding box center [418, 328] width 747 height 28
drag, startPoint x: 700, startPoint y: 277, endPoint x: 745, endPoint y: 273, distance: 45.5
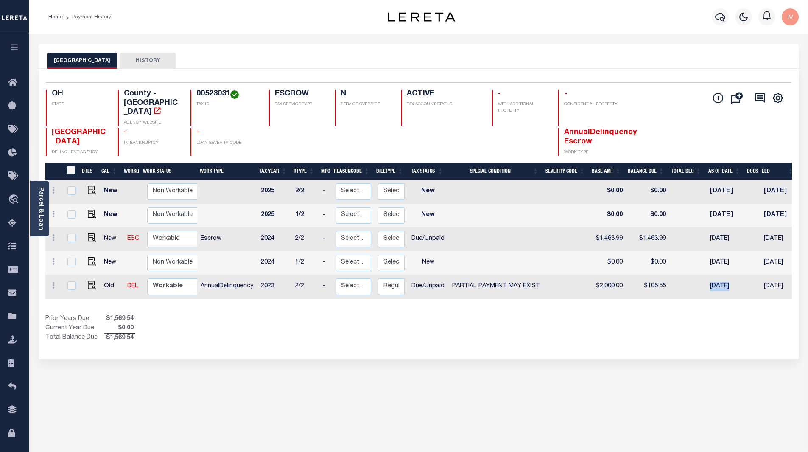
click at [745, 275] on tr "Old DEL Non Workable Workable AnnualDelinquency 2023 2/2 - Select... Payment Re…" at bounding box center [496, 287] width 902 height 24
click at [742, 284] on td "[DATE]" at bounding box center [726, 287] width 39 height 24
checkbox input "true"
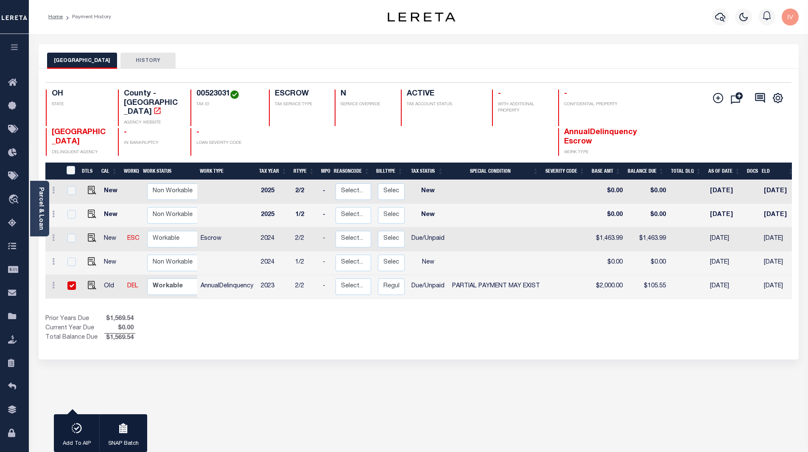
click at [728, 277] on td "[DATE]" at bounding box center [726, 287] width 39 height 24
checkbox input "false"
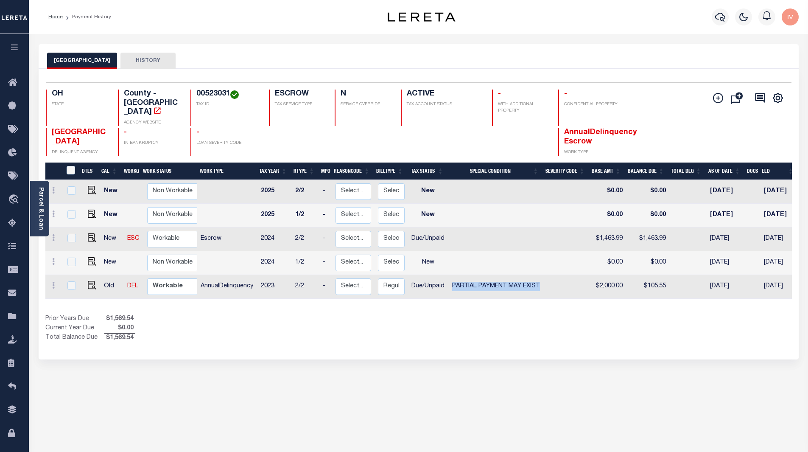
drag, startPoint x: 451, startPoint y: 272, endPoint x: 542, endPoint y: 273, distance: 91.6
click at [542, 275] on td "PARTIAL PAYMENT MAY EXIST" at bounding box center [496, 287] width 96 height 24
checkbox input "true"
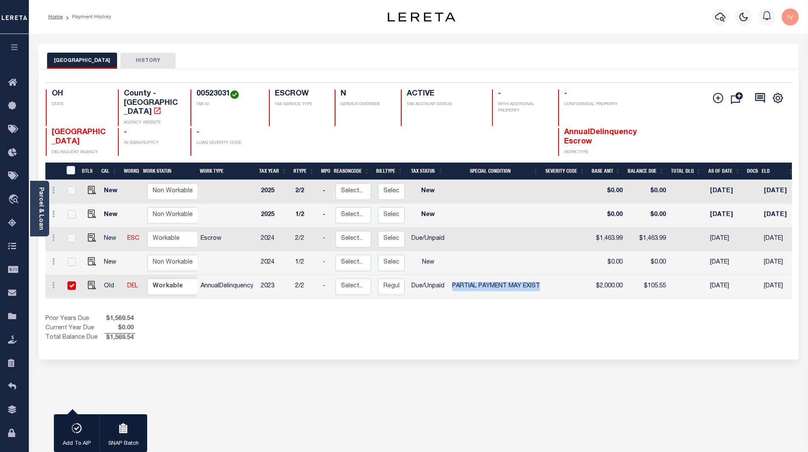
click at [542, 275] on td "PARTIAL PAYMENT MAY EXIST" at bounding box center [496, 287] width 96 height 24
checkbox input "false"
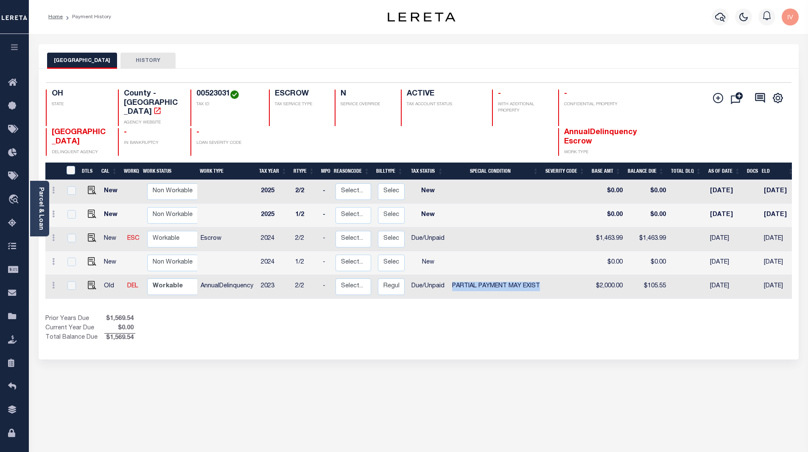
drag, startPoint x: 542, startPoint y: 273, endPoint x: 452, endPoint y: 274, distance: 90.4
click at [452, 275] on td "PARTIAL PAYMENT MAY EXIST" at bounding box center [496, 287] width 96 height 24
checkbox input "true"
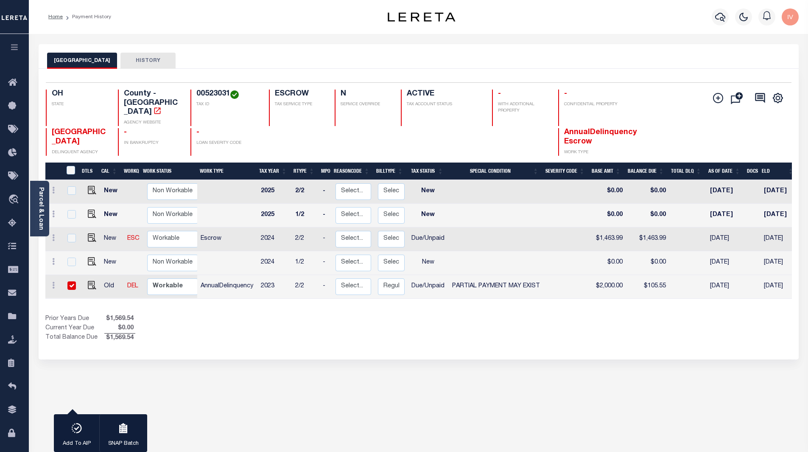
click at [517, 338] on div "1 Selected 5 Results 1 Items per page 25 50 100 OH STATE TAX ID" at bounding box center [419, 214] width 760 height 291
